Goal: Information Seeking & Learning: Learn about a topic

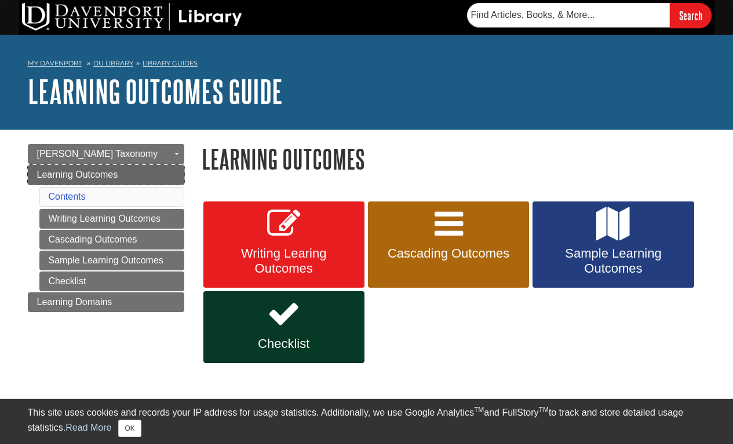
click at [160, 174] on link "Learning Outcomes" at bounding box center [106, 175] width 156 height 20
click at [109, 218] on link "Writing Learning Outcomes" at bounding box center [111, 219] width 145 height 20
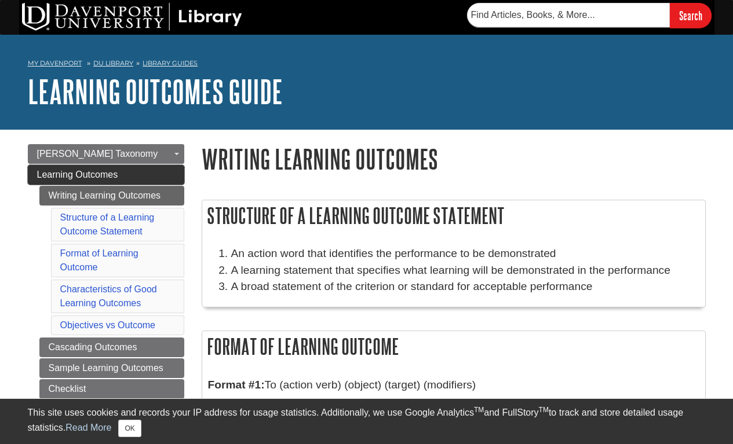
click at [138, 175] on link "Learning Outcomes" at bounding box center [106, 175] width 156 height 20
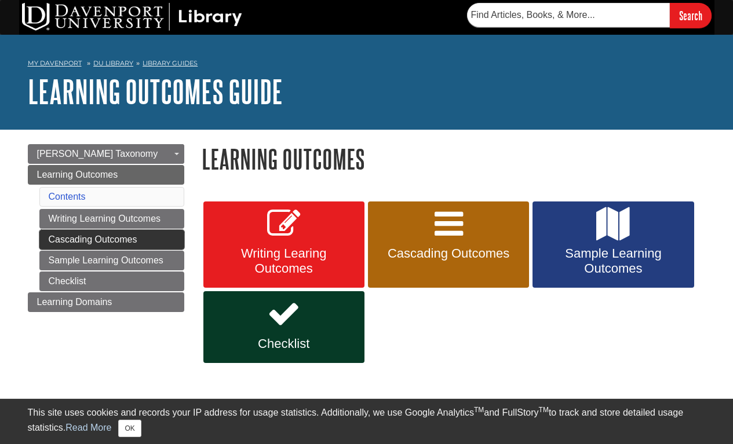
click at [114, 244] on link "Cascading Outcomes" at bounding box center [111, 240] width 145 height 20
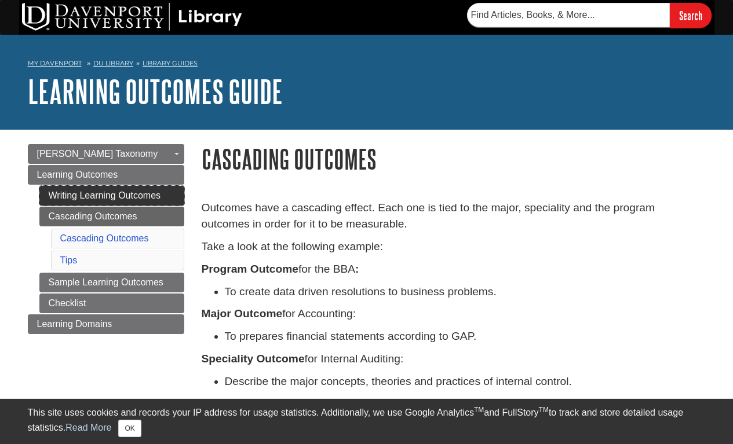
click at [120, 198] on link "Writing Learning Outcomes" at bounding box center [111, 196] width 145 height 20
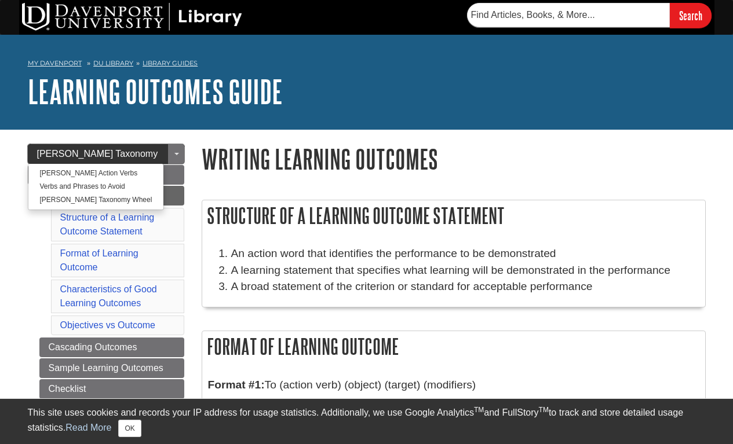
click at [108, 149] on span "[PERSON_NAME] Taxonomy" at bounding box center [97, 154] width 121 height 10
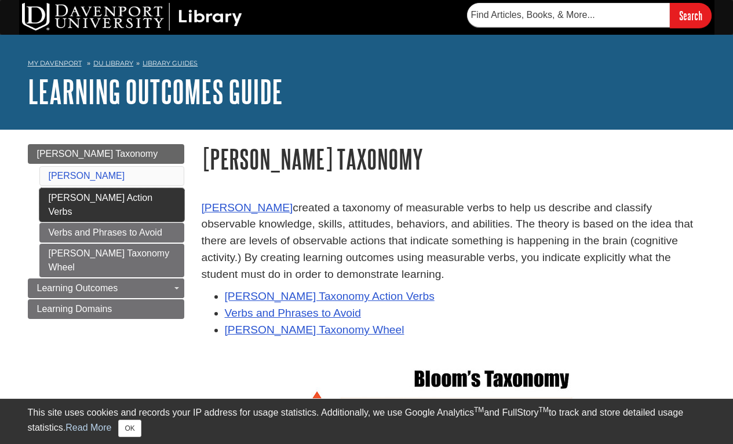
click at [89, 201] on link "[PERSON_NAME] Action Verbs" at bounding box center [111, 205] width 145 height 34
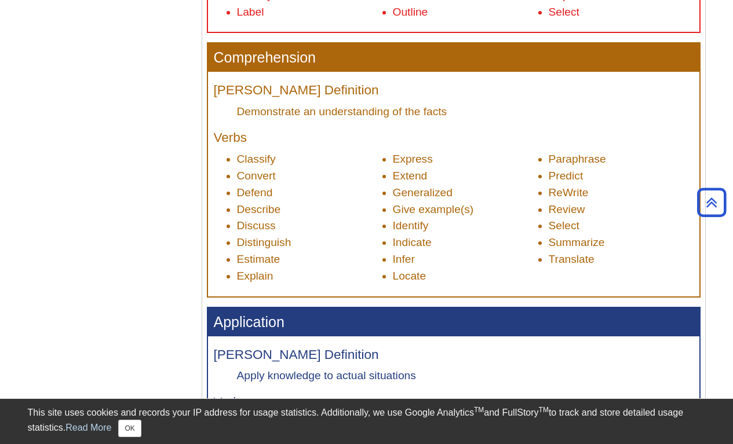
scroll to position [648, 0]
